Goal: Find specific page/section: Find specific page/section

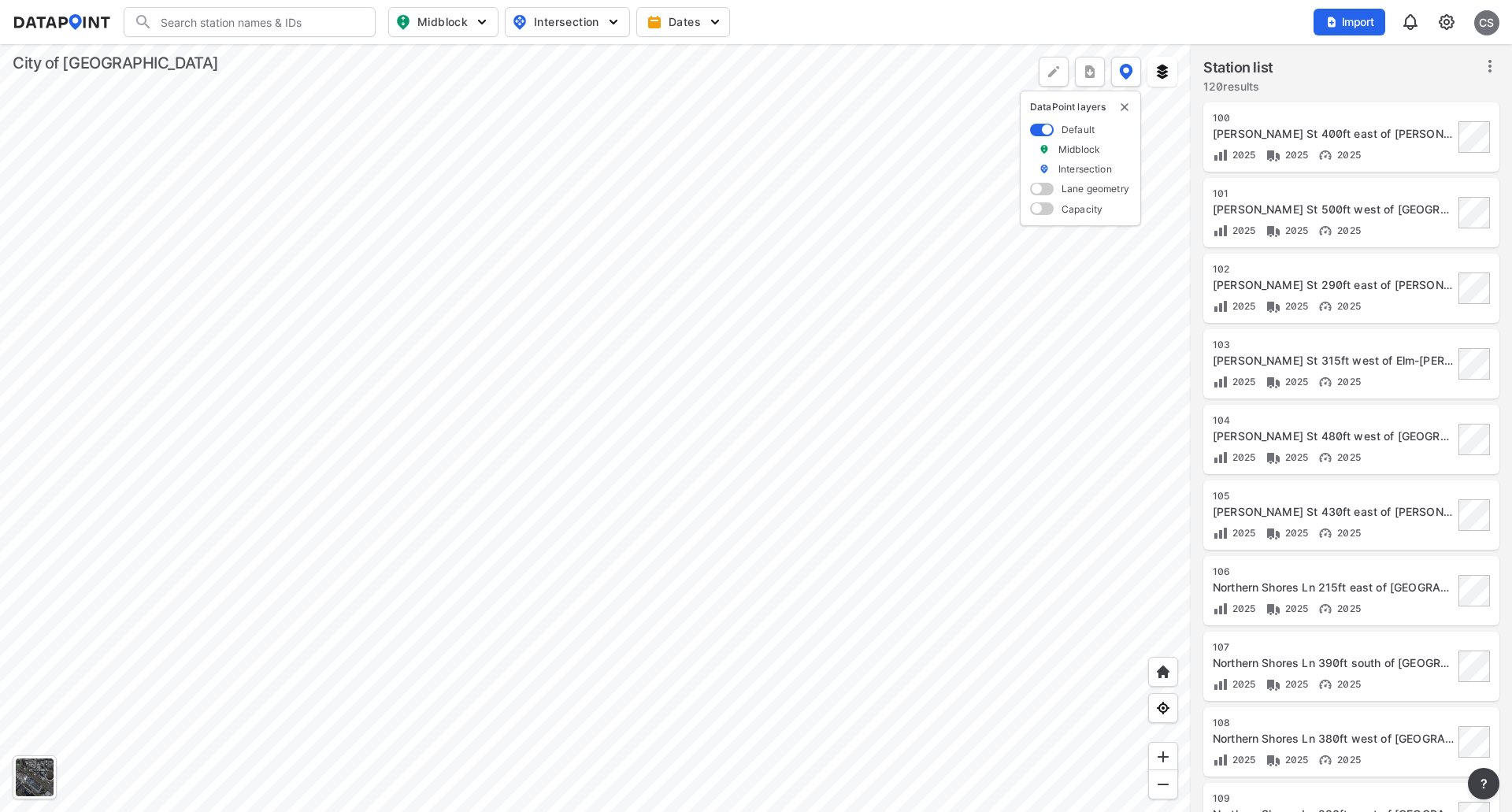
click at [744, 457] on div at bounding box center [595, 428] width 1190 height 768
click at [466, 12] on span "Midblock" at bounding box center [442, 22] width 93 height 19
click at [466, 13] on span "Midblock" at bounding box center [442, 22] width 93 height 19
click at [576, 23] on span "Intersection" at bounding box center [566, 22] width 108 height 19
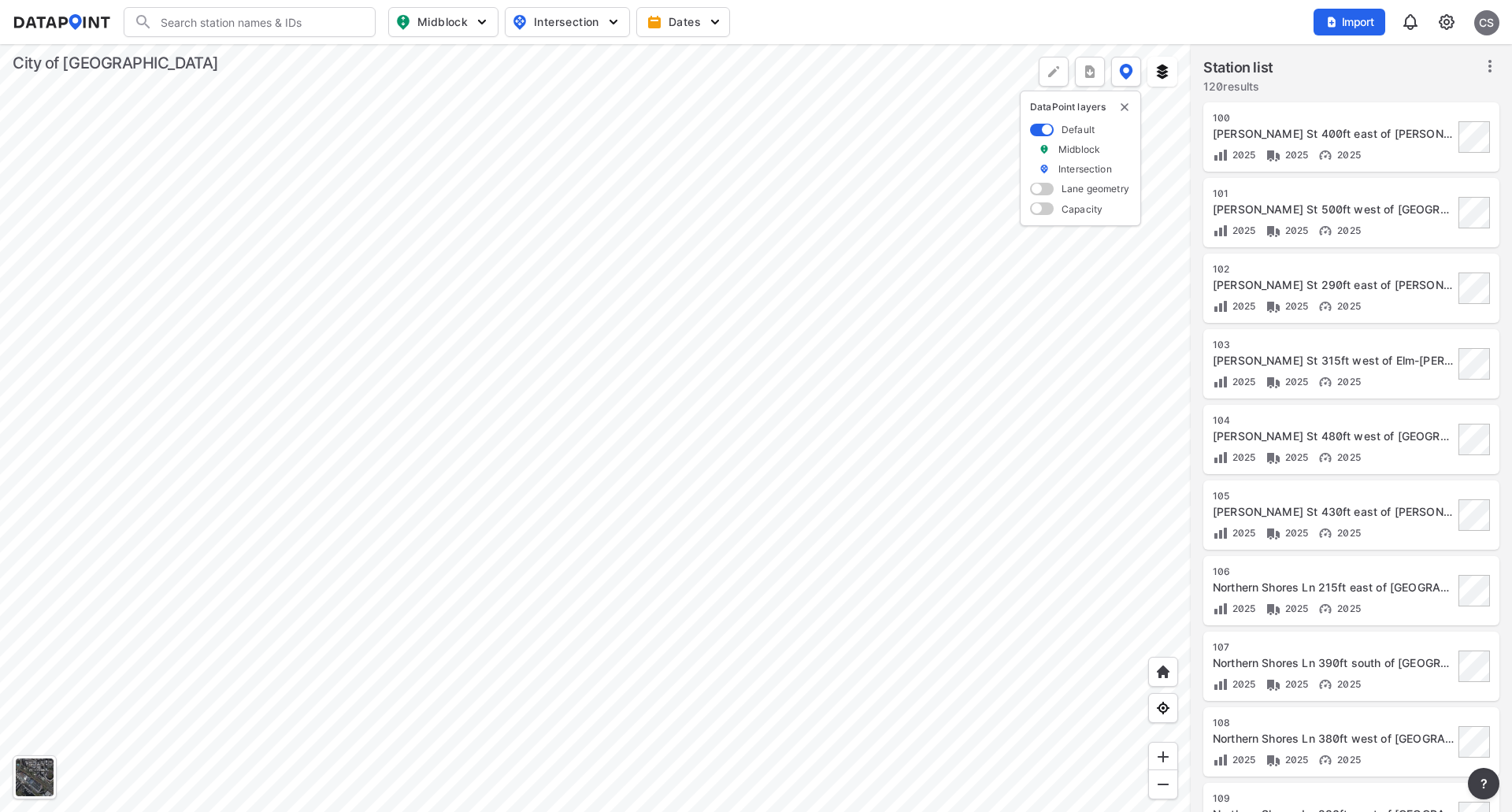
click at [608, 22] on img "button" at bounding box center [613, 22] width 16 height 16
click at [823, 29] on div "Search Please enter a search term. Midblock Intersection Dates Import CS" at bounding box center [756, 22] width 1487 height 30
click at [1335, 210] on div "[PERSON_NAME] St 500ft west of [GEOGRAPHIC_DATA][PERSON_NAME]" at bounding box center [1333, 210] width 241 height 16
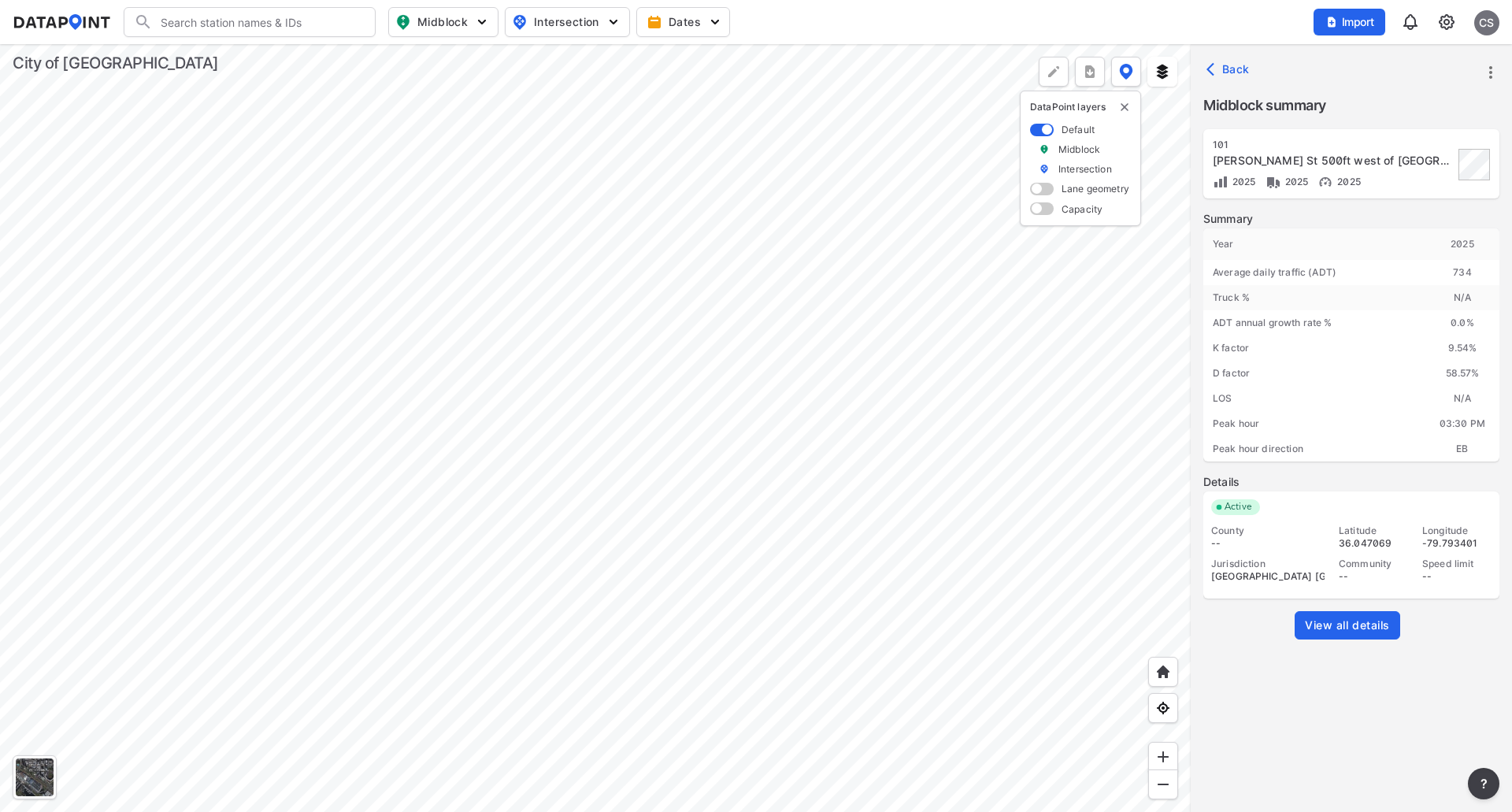
click at [573, 312] on div at bounding box center [595, 428] width 1190 height 768
click at [613, 11] on button "Intersection" at bounding box center [568, 22] width 125 height 30
click at [522, 338] on div at bounding box center [595, 428] width 1190 height 768
click at [579, 235] on div at bounding box center [595, 428] width 1190 height 768
click at [551, 482] on div at bounding box center [595, 428] width 1190 height 768
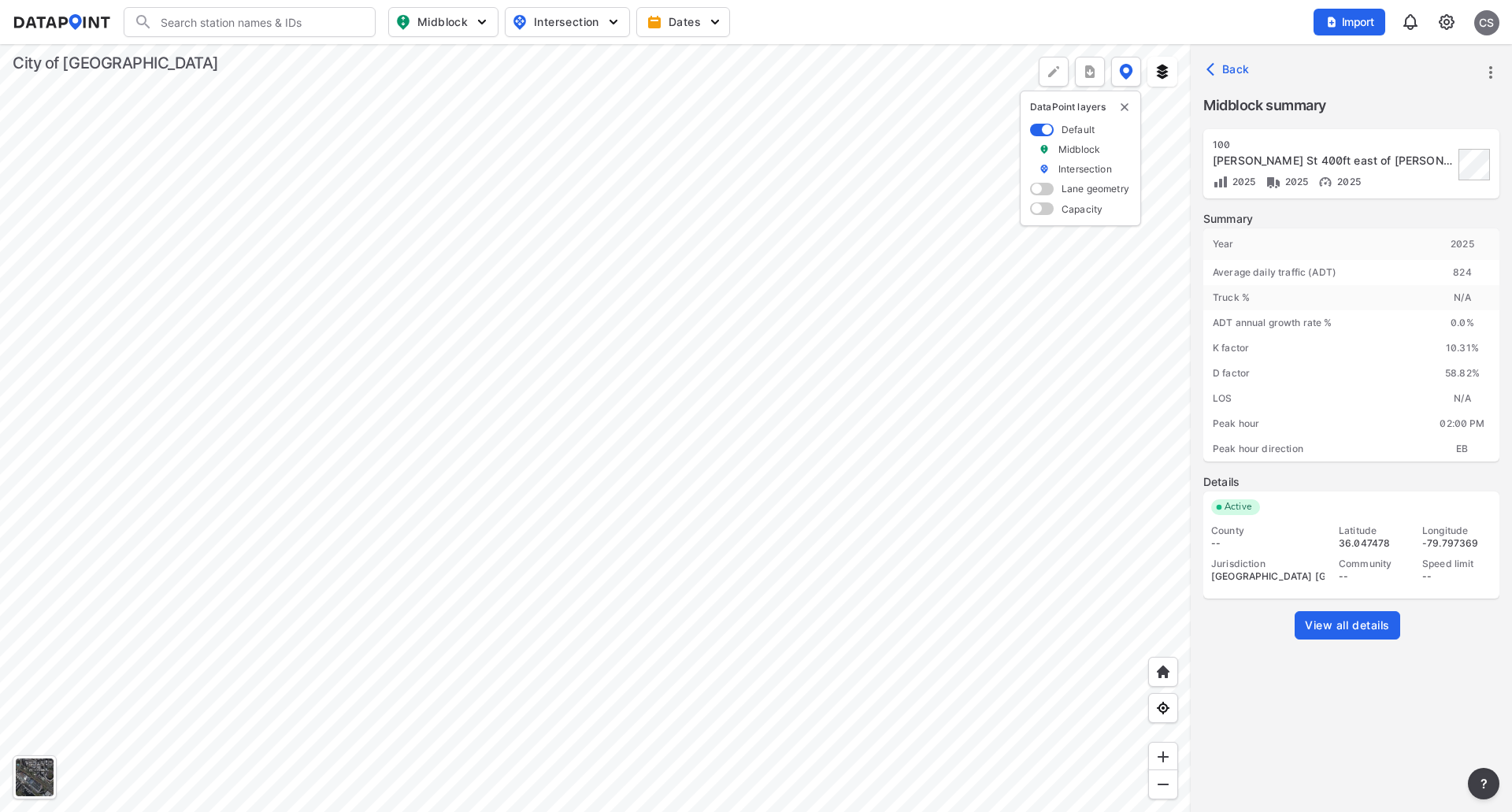
click at [1242, 63] on span "Back" at bounding box center [1229, 70] width 40 height 16
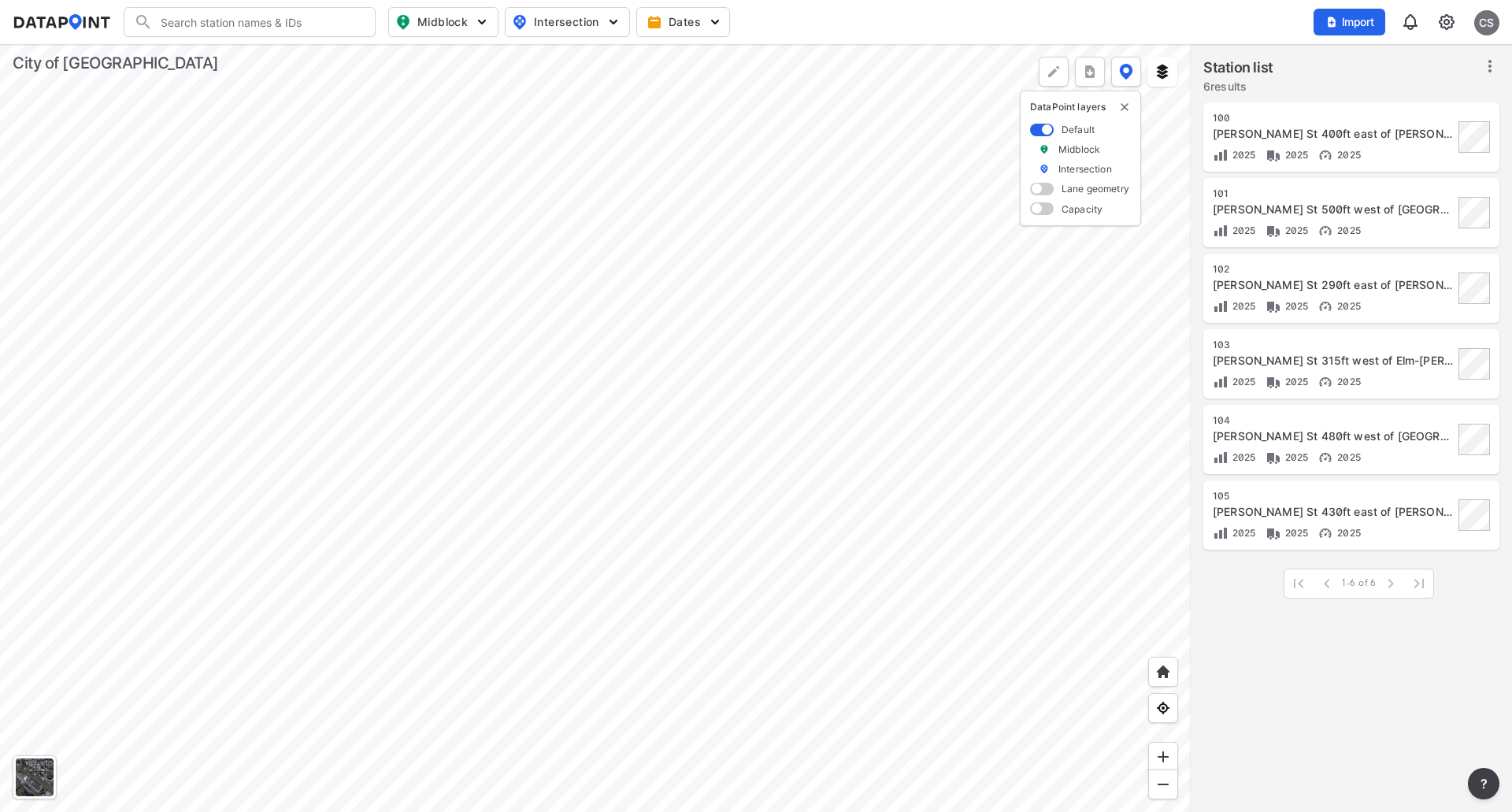
click at [682, 211] on div at bounding box center [595, 428] width 1190 height 768
click at [589, 290] on div at bounding box center [595, 428] width 1190 height 768
click at [577, 351] on div at bounding box center [595, 428] width 1190 height 768
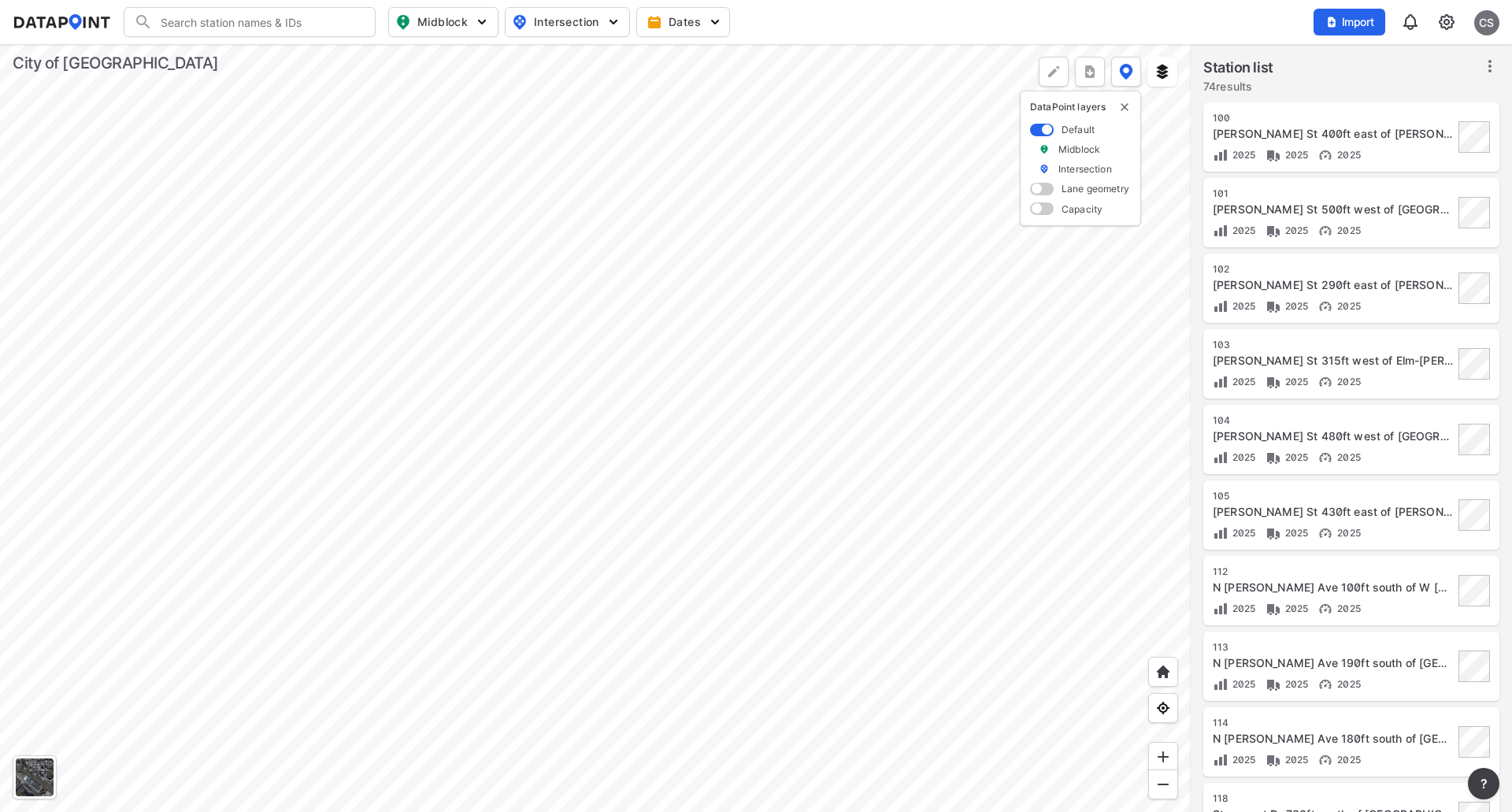
click at [536, 373] on div at bounding box center [595, 428] width 1190 height 768
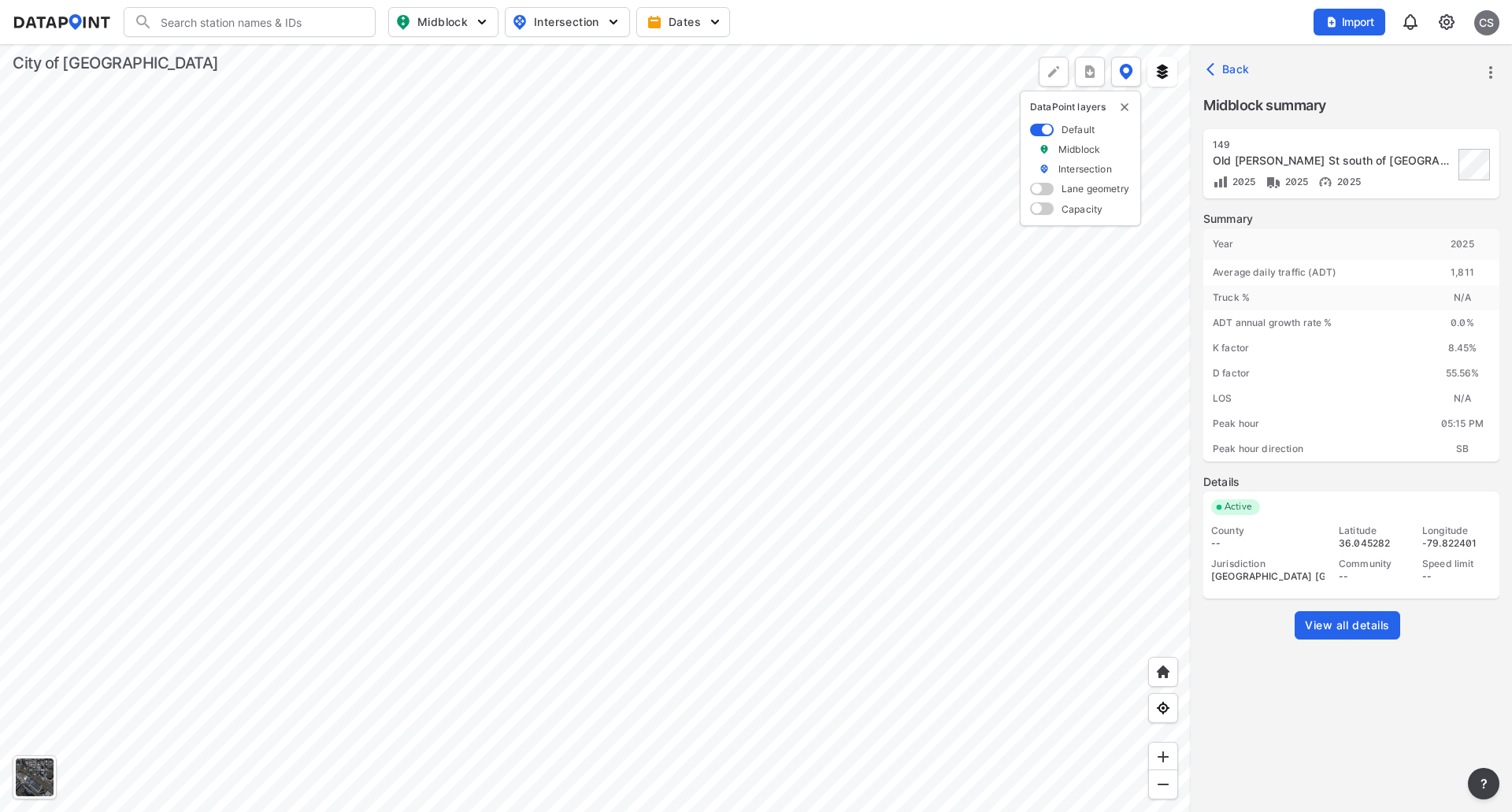
click at [529, 476] on div at bounding box center [595, 428] width 1190 height 768
click at [710, 505] on div at bounding box center [595, 428] width 1190 height 768
click at [615, 304] on div at bounding box center [595, 428] width 1190 height 768
click at [1358, 23] on span "Import" at bounding box center [1349, 22] width 53 height 16
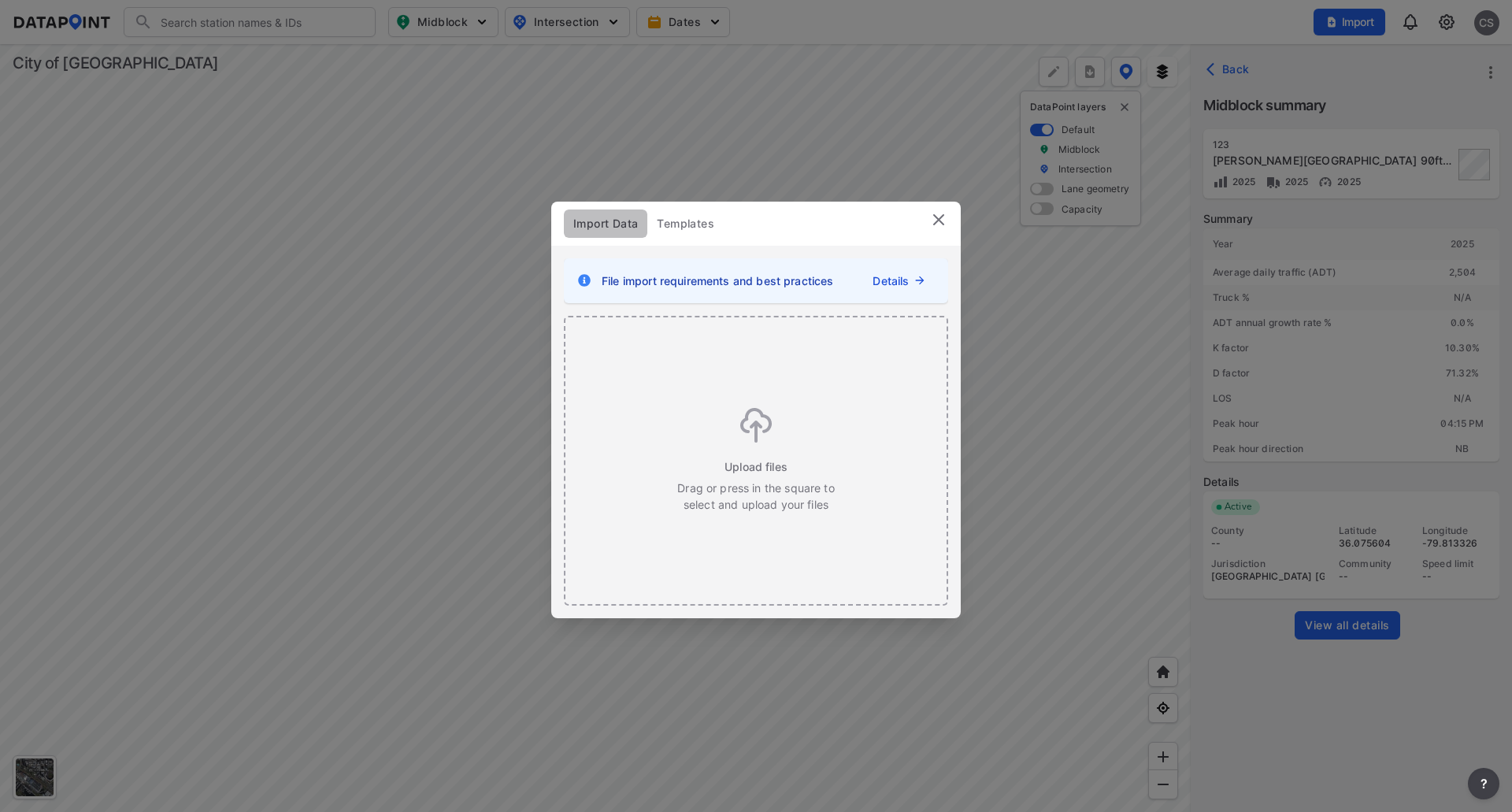
click at [614, 226] on span "Import Data" at bounding box center [605, 223] width 64 height 16
click at [937, 223] on img at bounding box center [939, 220] width 19 height 19
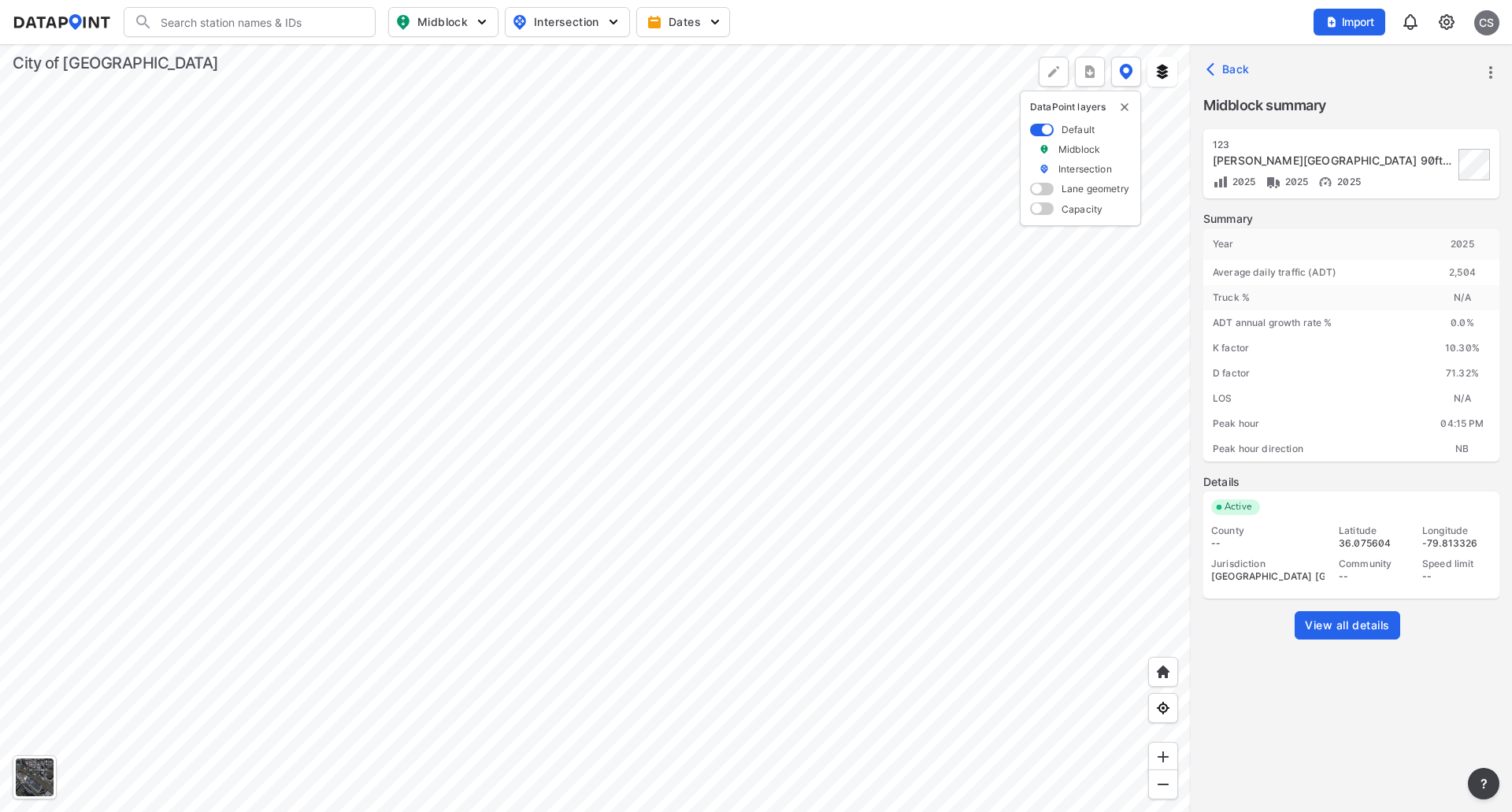
click at [823, 336] on div at bounding box center [595, 428] width 1190 height 768
click at [752, 359] on div at bounding box center [595, 428] width 1190 height 768
click at [866, 355] on div at bounding box center [595, 428] width 1190 height 768
click at [754, 430] on div at bounding box center [595, 428] width 1190 height 768
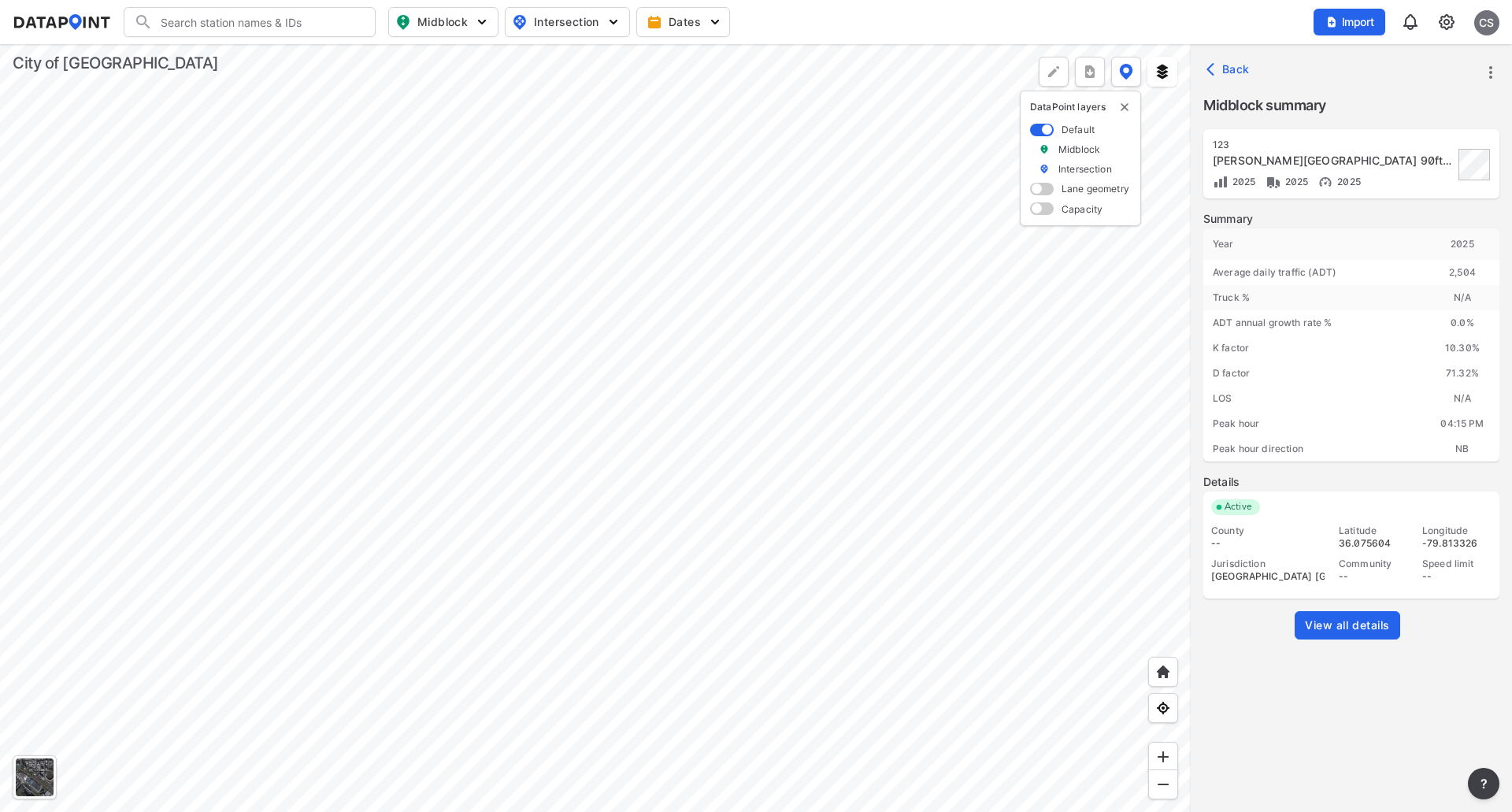
click at [585, 402] on div at bounding box center [595, 428] width 1190 height 768
click at [526, 379] on div at bounding box center [595, 428] width 1190 height 768
click at [616, 427] on div at bounding box center [595, 428] width 1190 height 768
click at [702, 479] on div at bounding box center [595, 428] width 1190 height 768
click at [1229, 71] on span "Back" at bounding box center [1229, 70] width 40 height 16
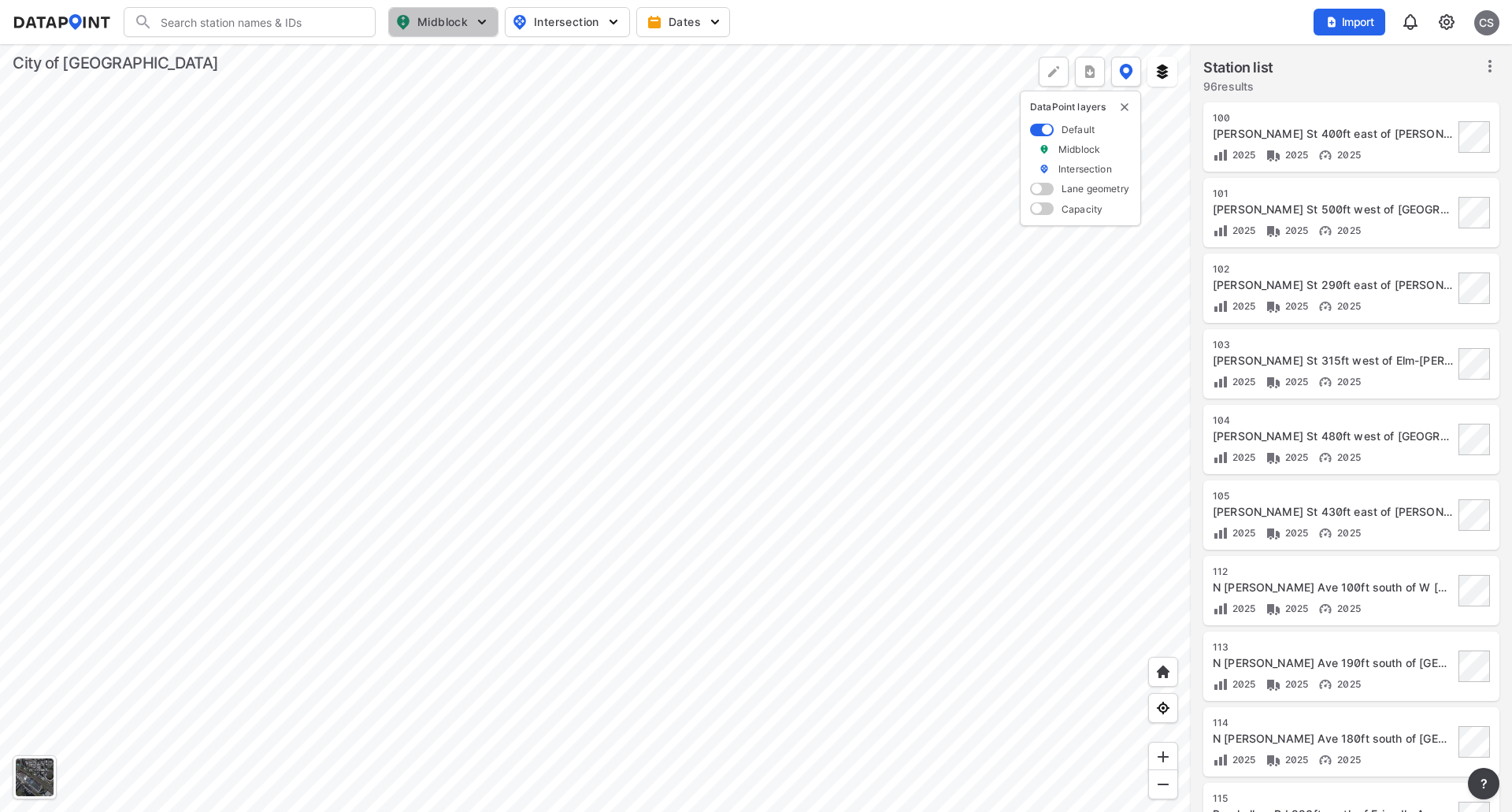
click at [477, 18] on img "button" at bounding box center [482, 22] width 16 height 16
click at [351, 120] on input "Vehicle speed" at bounding box center [354, 116] width 16 height 16
checkbox input "true"
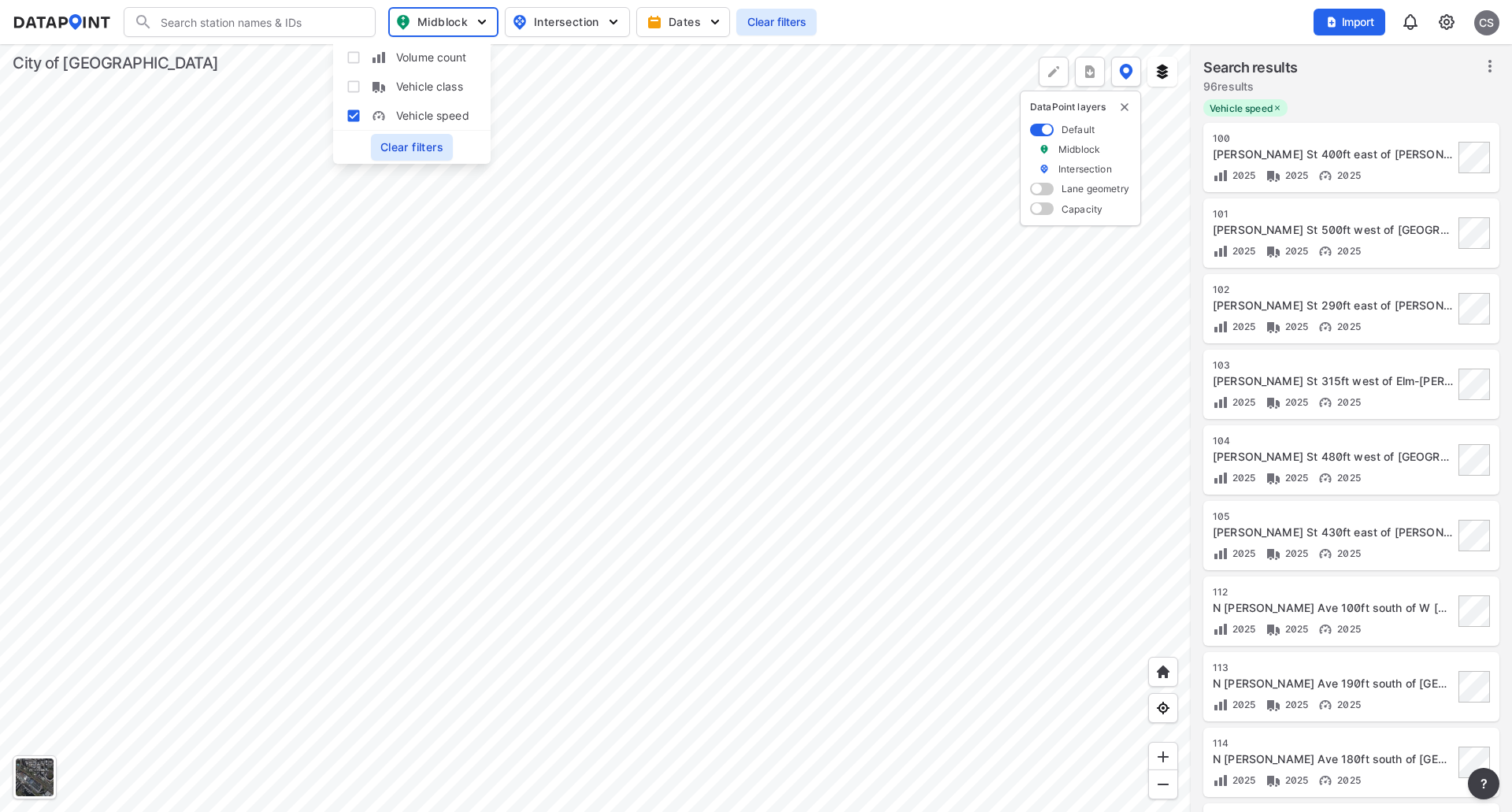
click at [894, 313] on div at bounding box center [595, 428] width 1190 height 768
click at [839, 343] on div at bounding box center [595, 428] width 1190 height 768
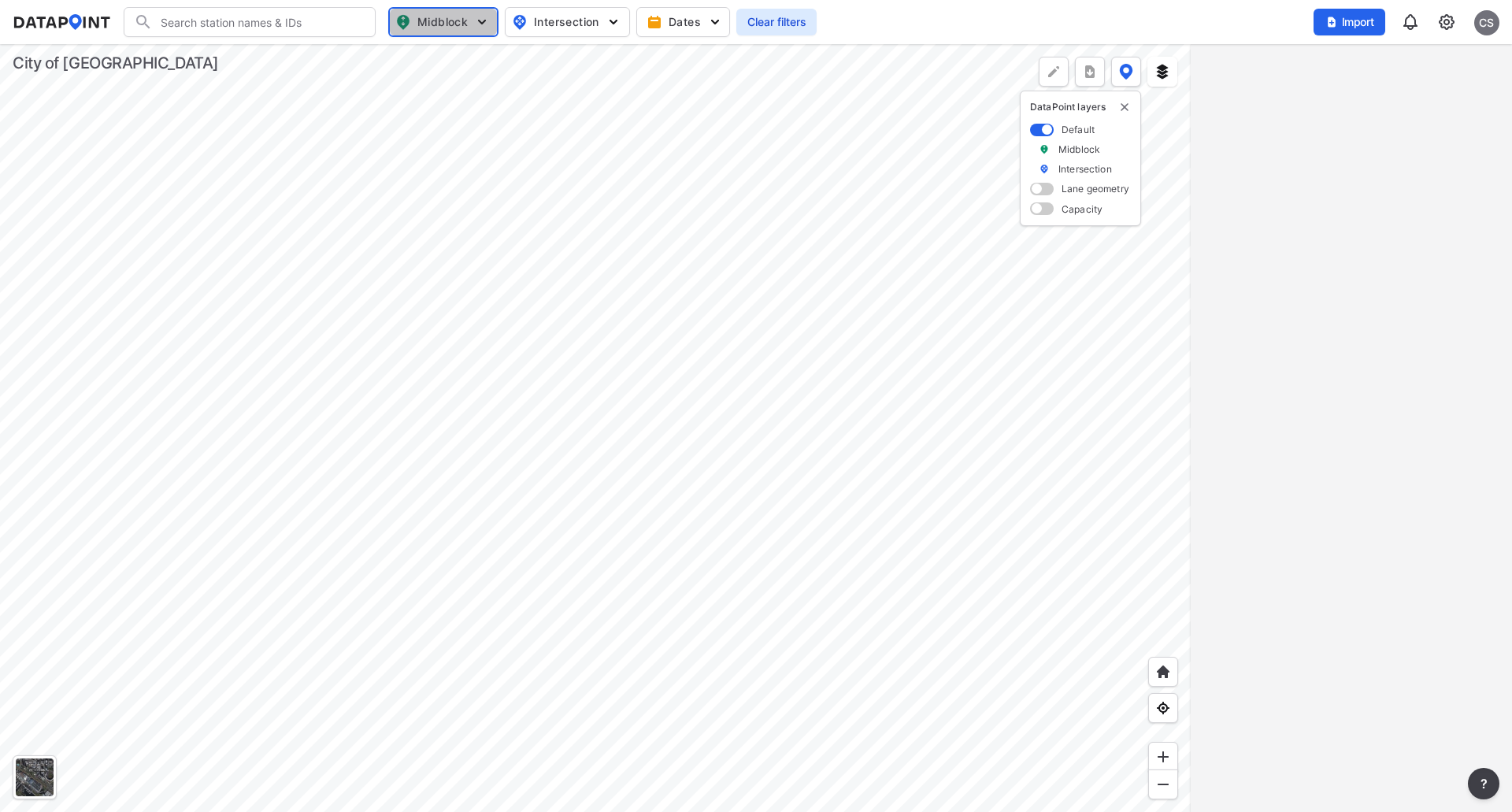
click at [483, 18] on img "button" at bounding box center [482, 22] width 16 height 16
click at [351, 57] on input "Volume count" at bounding box center [354, 57] width 16 height 16
checkbox input "true"
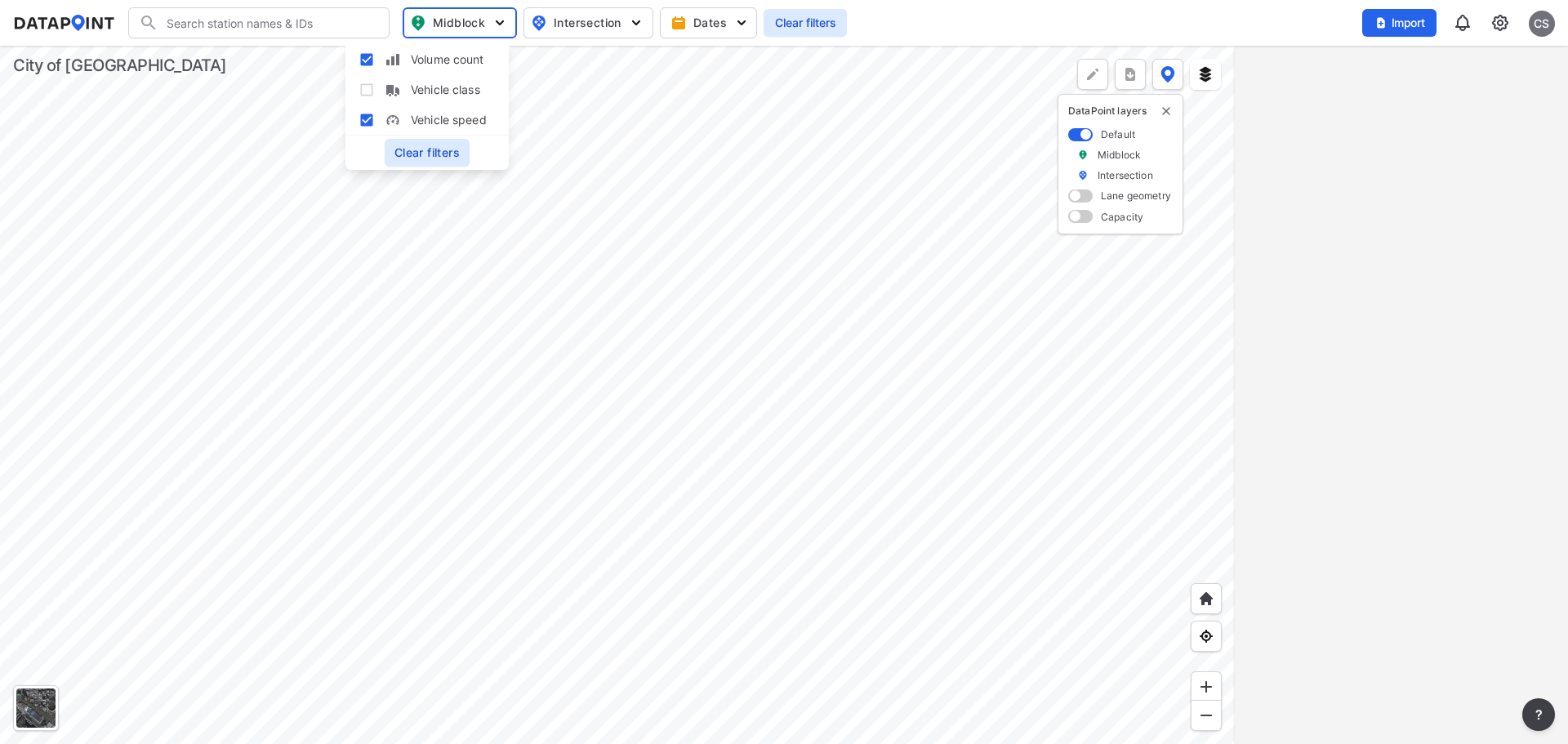
click at [719, 374] on div at bounding box center [617, 395] width 1234 height 698
click at [753, 403] on div at bounding box center [617, 395] width 1234 height 698
click at [338, 394] on div at bounding box center [617, 395] width 1234 height 698
click at [548, 344] on div at bounding box center [617, 395] width 1234 height 698
click at [732, 409] on div at bounding box center [617, 395] width 1234 height 698
